Goal: Task Accomplishment & Management: Manage account settings

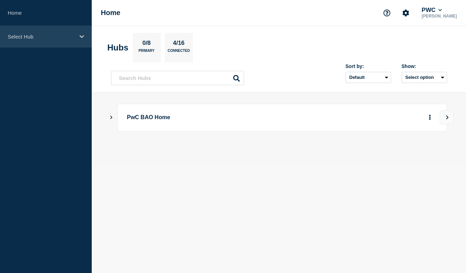
click at [45, 42] on div "Select Hub" at bounding box center [46, 36] width 92 height 21
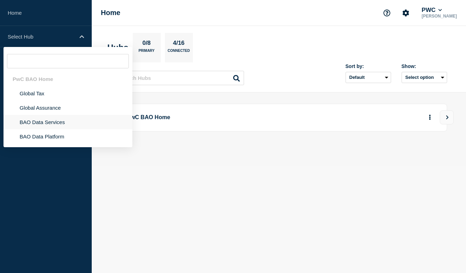
click at [50, 125] on li "BAO Data Services" at bounding box center [67, 122] width 129 height 14
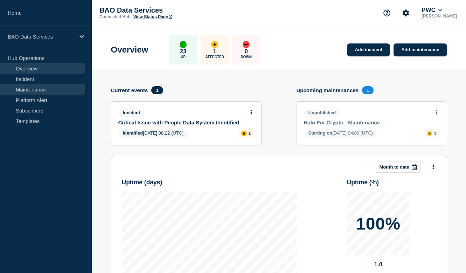
click at [52, 92] on link "Maintenance" at bounding box center [42, 89] width 85 height 10
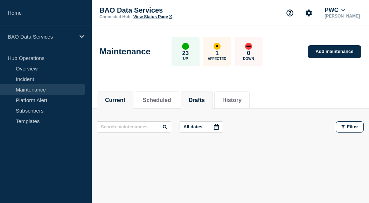
click at [200, 92] on li "Drafts" at bounding box center [197, 99] width 32 height 17
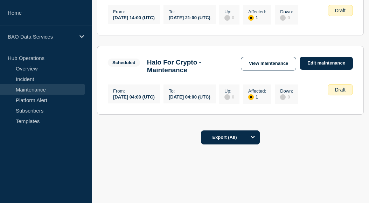
scroll to position [186, 0]
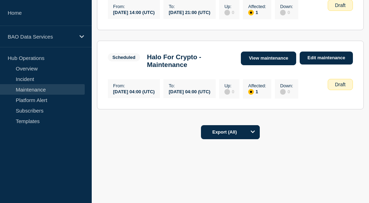
click at [277, 59] on link "View maintenance" at bounding box center [268, 58] width 55 height 14
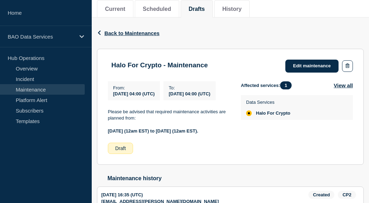
scroll to position [92, 0]
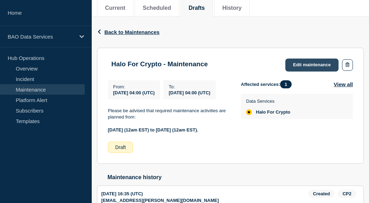
click at [312, 67] on link "Edit maintenance" at bounding box center [311, 64] width 53 height 13
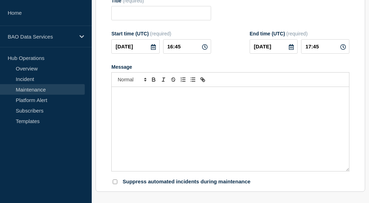
type input "Halo For Crypto - Maintenance"
type input "[DATE]"
type input "04:00"
type input "2025-09-12"
type input "04:00"
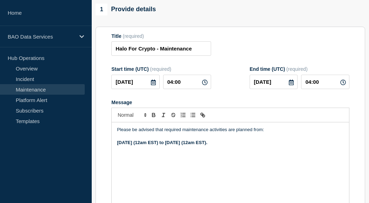
scroll to position [114, 0]
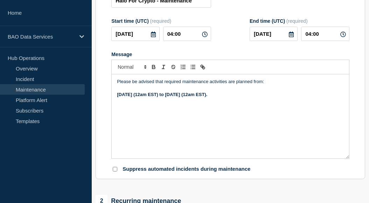
drag, startPoint x: 316, startPoint y: 107, endPoint x: 108, endPoint y: 89, distance: 209.0
click at [108, 89] on section "Title (required) Halo For Crypto - Maintenance Start time (UTC) (required) 2025…" at bounding box center [229, 79] width 269 height 200
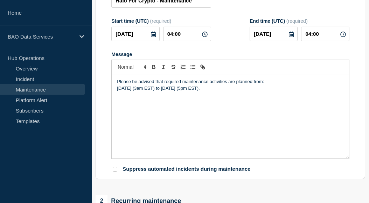
click at [273, 85] on p "Please be advised that required maintenance activities are planned from:" at bounding box center [230, 81] width 227 height 6
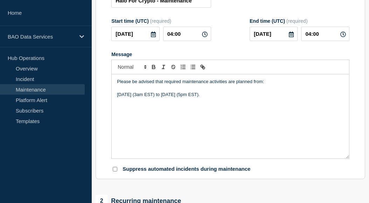
click at [251, 129] on div "Please be advised that required maintenance activities are planned from: Thursd…" at bounding box center [230, 116] width 237 height 84
drag, startPoint x: 309, startPoint y: 102, endPoint x: 109, endPoint y: 102, distance: 200.1
click at [109, 102] on section "Title (required) Halo For Crypto - Maintenance Start time (UTC) (required) 2025…" at bounding box center [229, 79] width 269 height 200
click at [154, 70] on icon "Toggle bold text" at bounding box center [153, 67] width 6 height 6
click at [303, 116] on div "Please be advised that required maintenance activities are planned from: Thursd…" at bounding box center [230, 116] width 237 height 84
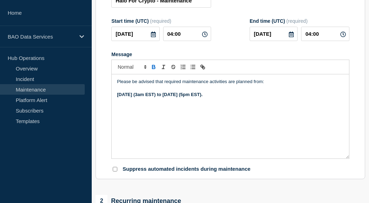
click at [221, 140] on div "Please be advised that required maintenance activities are planned from: Thursd…" at bounding box center [230, 116] width 237 height 84
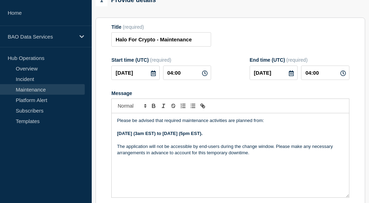
scroll to position [73, 0]
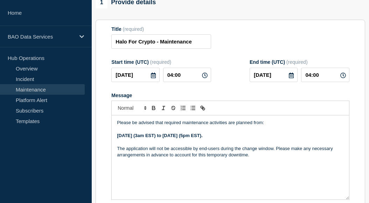
click at [207, 78] on icon at bounding box center [205, 75] width 6 height 6
click at [190, 82] on input "04:00" at bounding box center [187, 75] width 48 height 14
click at [154, 78] on icon at bounding box center [153, 75] width 5 height 6
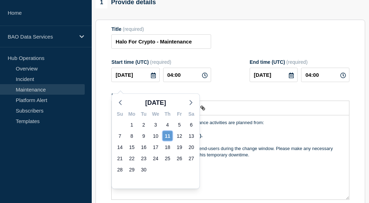
click at [169, 137] on div "11" at bounding box center [168, 136] width 10 height 10
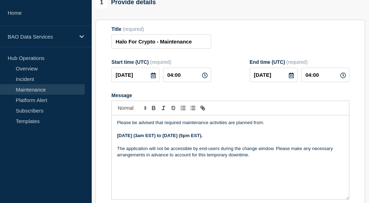
click at [154, 78] on icon at bounding box center [153, 75] width 5 height 6
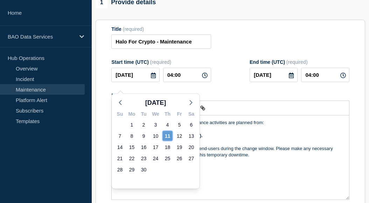
click at [167, 136] on div "11" at bounding box center [168, 136] width 10 height 10
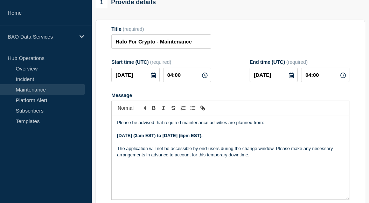
click at [204, 78] on icon at bounding box center [205, 75] width 6 height 6
click at [189, 82] on input "04:00" at bounding box center [187, 75] width 48 height 14
click at [172, 82] on input "04:00" at bounding box center [187, 75] width 48 height 14
type input "07:00"
click at [310, 80] on input "07:00" at bounding box center [325, 75] width 48 height 14
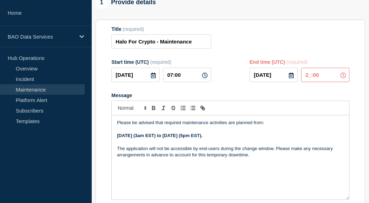
type input "21:00"
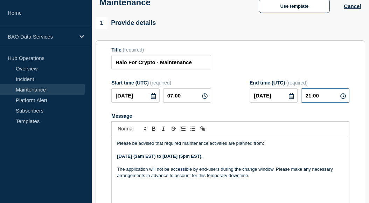
scroll to position [54, 0]
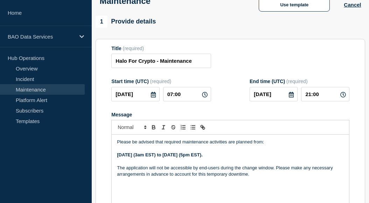
click at [291, 97] on icon at bounding box center [291, 95] width 5 height 6
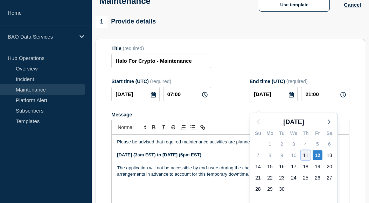
click at [306, 154] on div "11" at bounding box center [305, 155] width 10 height 10
type input "2025-09-11"
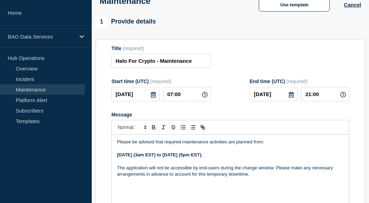
click at [319, 61] on div "Title (required) Halo For Crypto - Maintenance" at bounding box center [230, 56] width 238 height 23
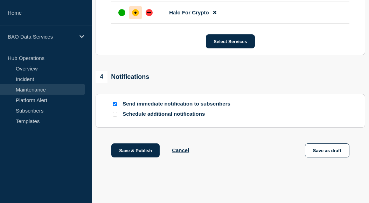
scroll to position [421, 0]
click at [324, 157] on button "Save as draft" at bounding box center [327, 150] width 44 height 14
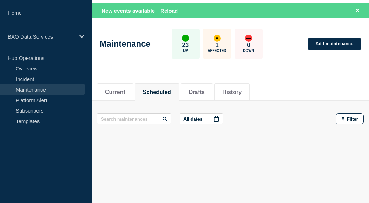
scroll to position [26, 0]
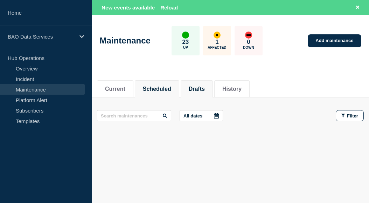
click at [194, 88] on button "Drafts" at bounding box center [197, 89] width 16 height 6
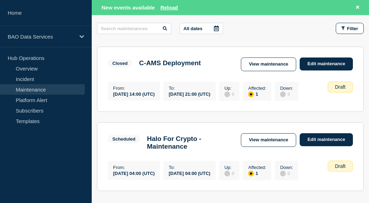
scroll to position [106, 0]
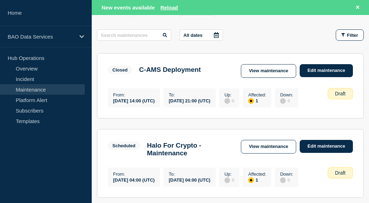
click at [273, 155] on div "Scheduled Halo For Crypto - Maintenance View maintenance Edit maintenance" at bounding box center [230, 148] width 245 height 17
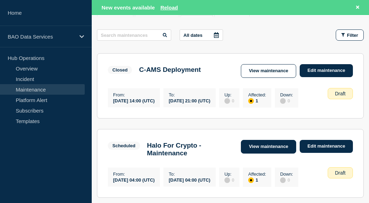
click at [274, 150] on link "View maintenance" at bounding box center [268, 147] width 55 height 14
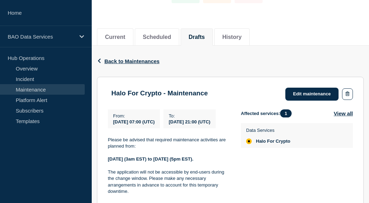
scroll to position [72, 0]
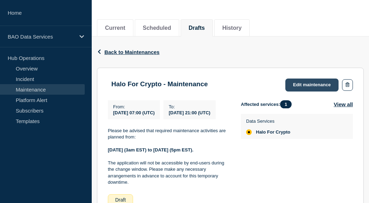
click at [291, 89] on link "Edit maintenance" at bounding box center [311, 84] width 53 height 13
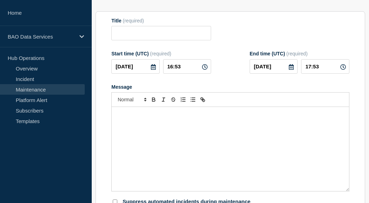
type input "Halo For Crypto - Maintenance"
type input "2025-09-11"
type input "07:00"
type input "[DATE]"
type input "21:00"
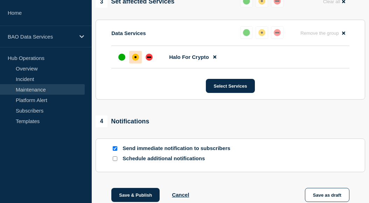
scroll to position [433, 0]
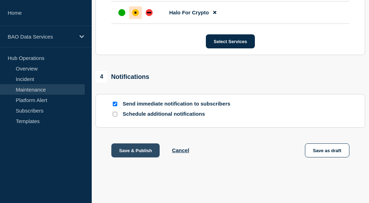
click at [132, 150] on button "Save & Publish" at bounding box center [135, 150] width 48 height 14
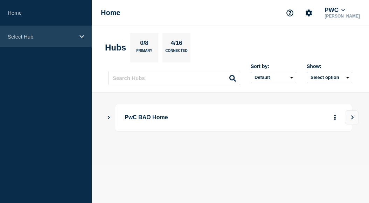
click at [43, 35] on p "Select Hub" at bounding box center [41, 37] width 67 height 6
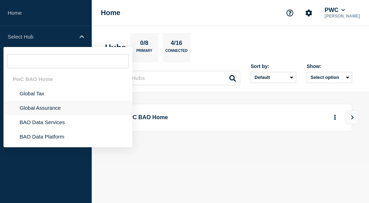
click at [58, 114] on li "Global Assurance" at bounding box center [67, 107] width 129 height 14
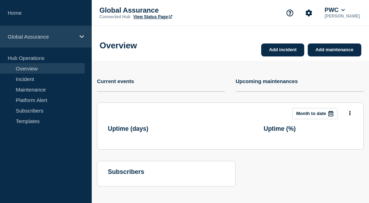
click at [60, 32] on div "Global Assurance" at bounding box center [46, 36] width 92 height 21
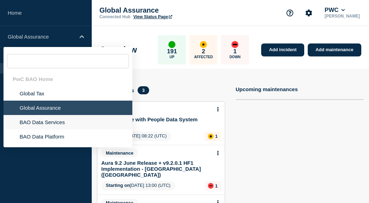
click at [56, 129] on li "BAO Data Services" at bounding box center [67, 122] width 129 height 14
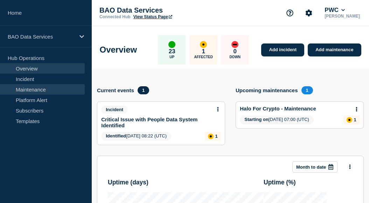
click at [63, 86] on link "Maintenance" at bounding box center [42, 89] width 85 height 10
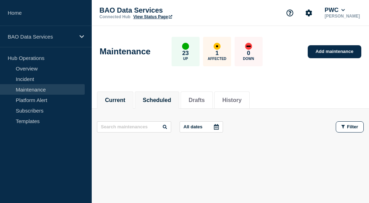
click at [167, 103] on li "Scheduled" at bounding box center [157, 99] width 44 height 17
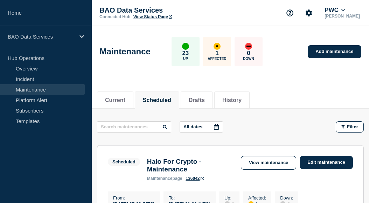
scroll to position [66, 0]
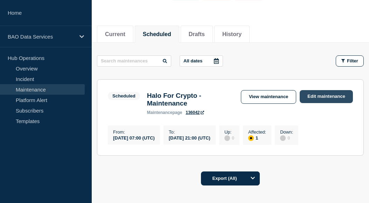
click at [318, 91] on link "Edit maintenance" at bounding box center [325, 96] width 53 height 13
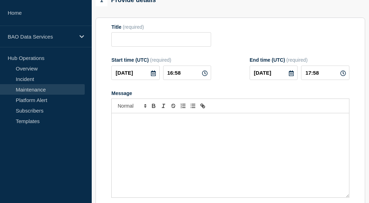
type input "Halo For Crypto - Maintenance"
type input "[DATE]"
type input "07:00"
type input "[DATE]"
type input "21:00"
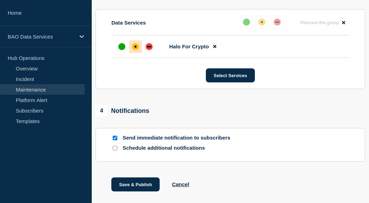
scroll to position [391, 0]
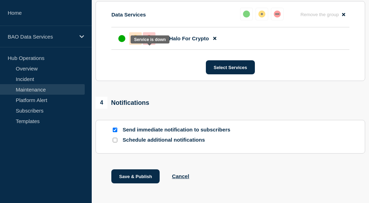
click at [149, 39] on div "down" at bounding box center [149, 38] width 4 height 1
click at [219, 108] on div "4 Notifications" at bounding box center [229, 103] width 269 height 12
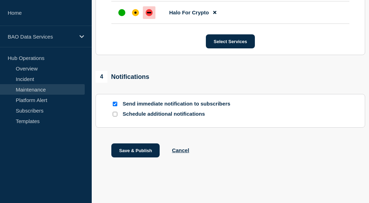
scroll to position [433, 0]
click at [140, 149] on button "Save & Publish" at bounding box center [135, 150] width 48 height 14
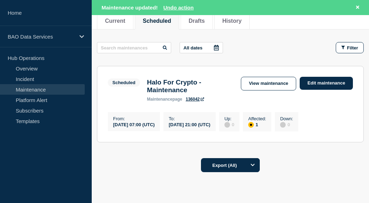
scroll to position [99, 0]
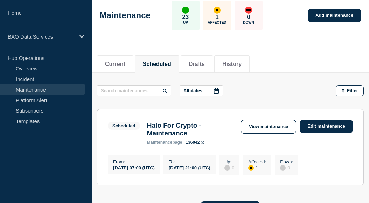
scroll to position [42, 0]
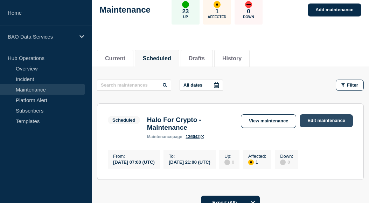
click at [333, 120] on link "Edit maintenance" at bounding box center [325, 120] width 53 height 13
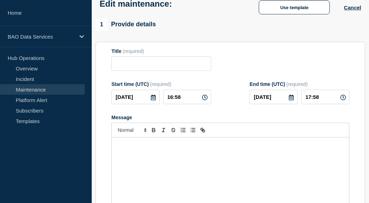
type input "Halo For Crypto - Maintenance"
type input "[DATE]"
type input "07:00"
type input "[DATE]"
type input "21:00"
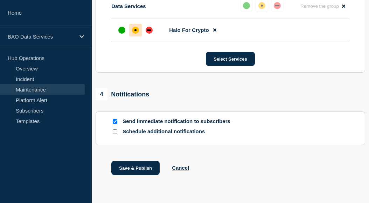
scroll to position [400, 0]
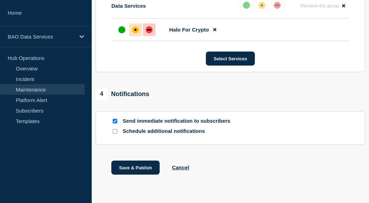
click at [149, 33] on div "down" at bounding box center [149, 29] width 7 height 7
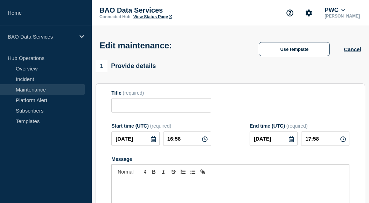
type input "Halo For Crypto - Maintenance"
type input "[DATE]"
type input "07:00"
type input "[DATE]"
type input "21:00"
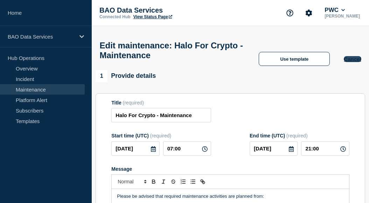
click at [348, 62] on button "Cancel" at bounding box center [352, 59] width 17 height 6
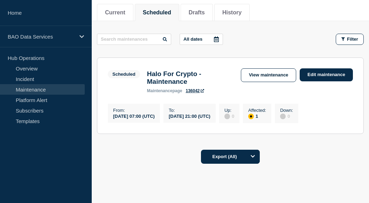
scroll to position [92, 0]
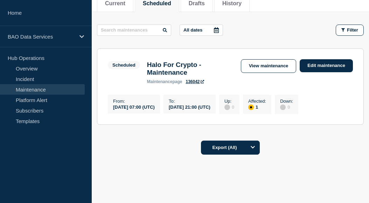
scroll to position [115, 0]
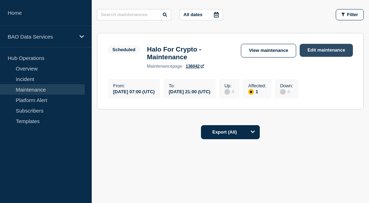
click at [330, 49] on link "Edit maintenance" at bounding box center [325, 50] width 53 height 13
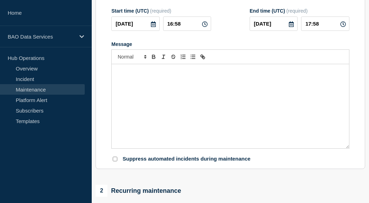
type input "Halo For Crypto - Maintenance"
type input "2025-09-11"
type input "07:00"
type input "2025-09-11"
type input "21:00"
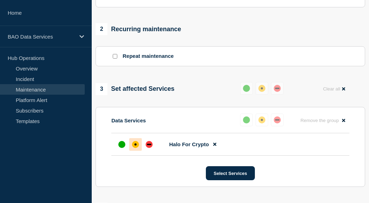
scroll to position [301, 0]
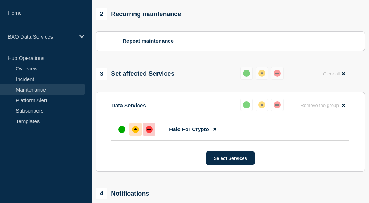
click at [149, 135] on div at bounding box center [149, 129] width 13 height 13
click at [146, 165] on div "Select Services" at bounding box center [230, 158] width 238 height 14
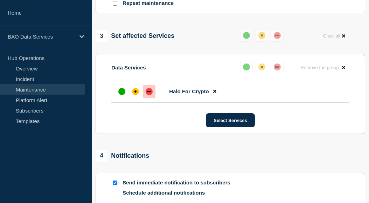
scroll to position [433, 0]
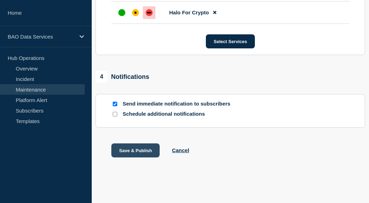
click at [148, 147] on button "Save & Publish" at bounding box center [135, 150] width 48 height 14
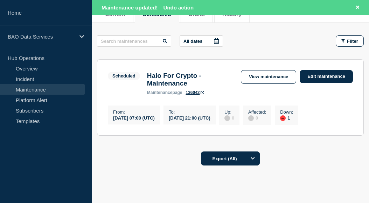
scroll to position [109, 0]
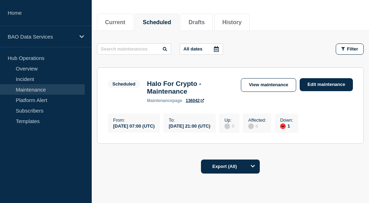
scroll to position [78, 0]
